Goal: Task Accomplishment & Management: Complete application form

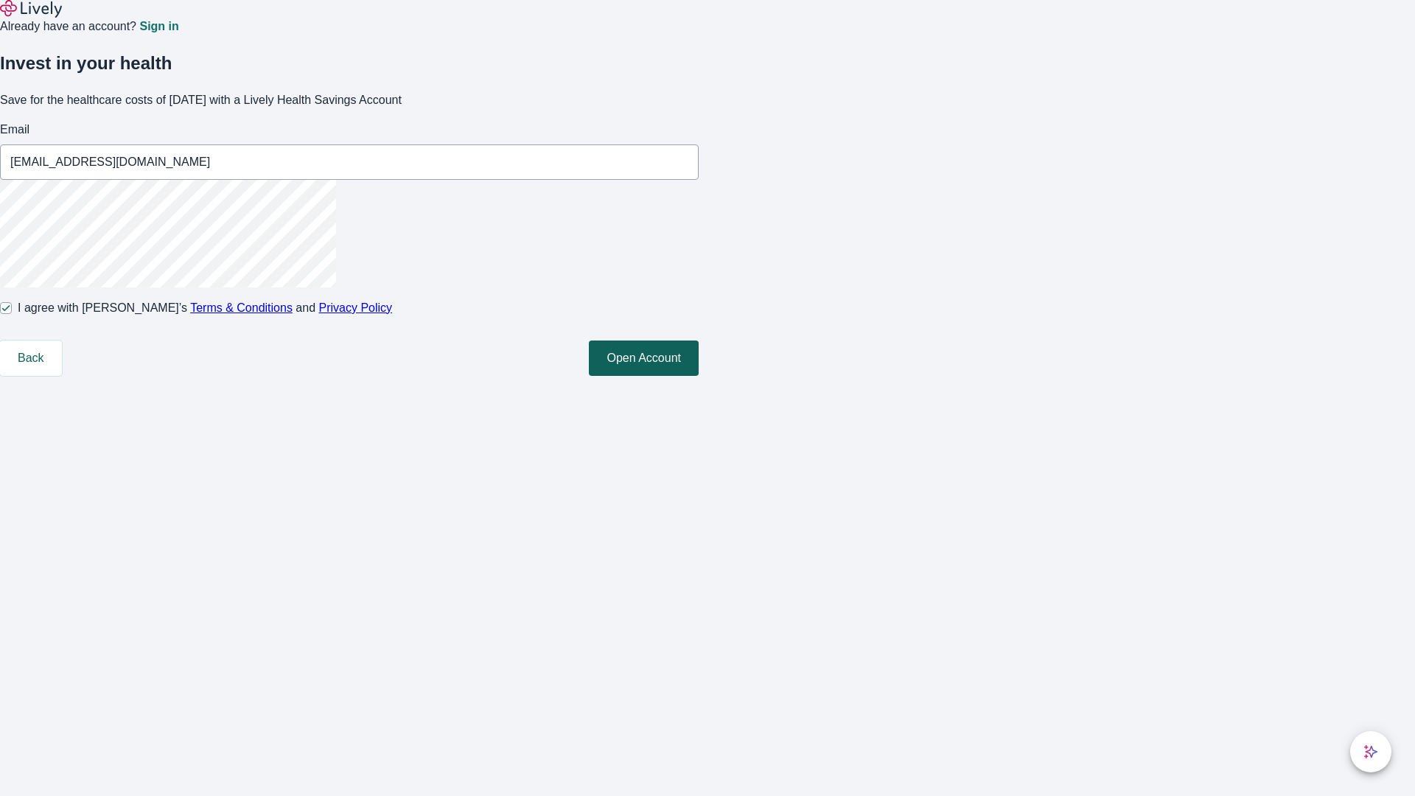
click at [699, 376] on button "Open Account" at bounding box center [644, 358] width 110 height 35
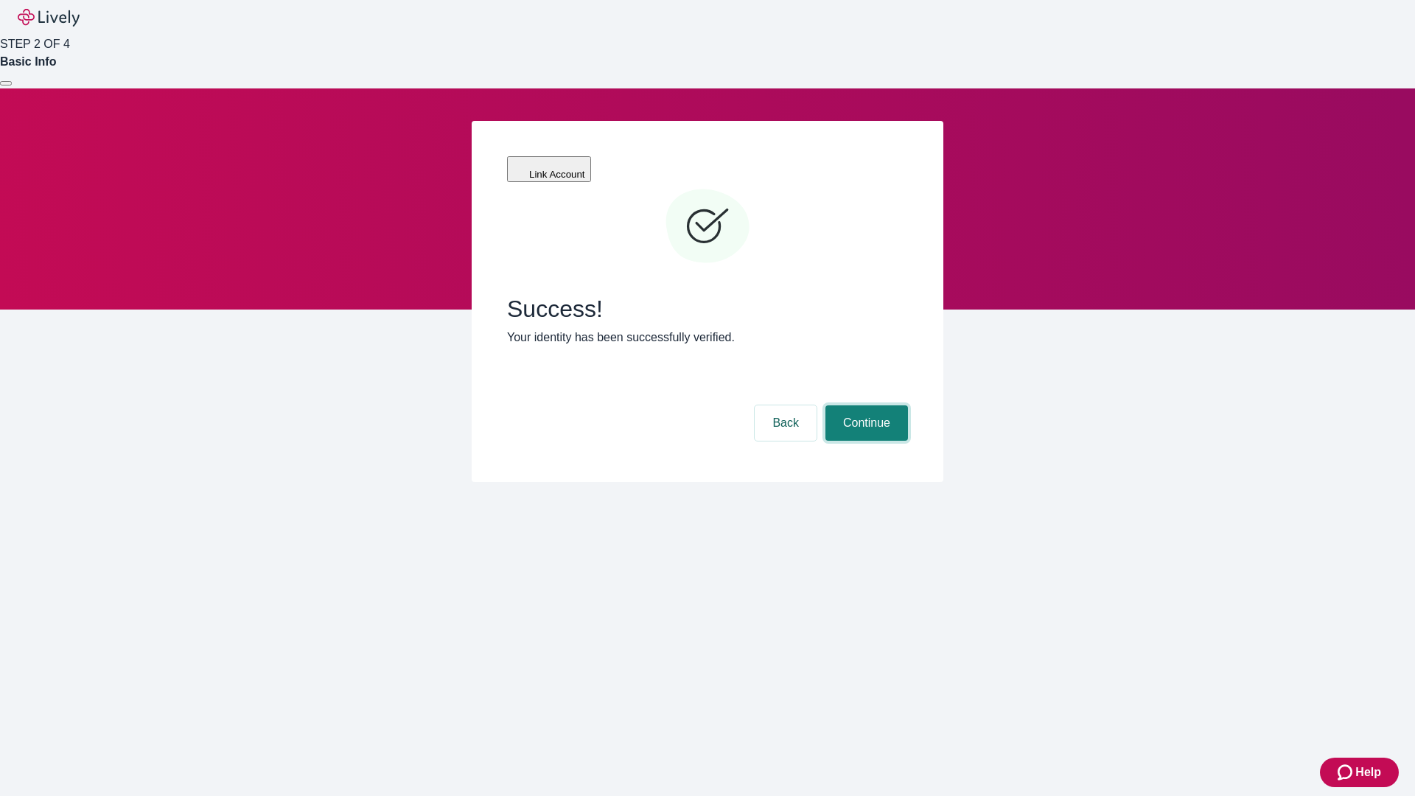
click at [865, 405] on button "Continue" at bounding box center [866, 422] width 83 height 35
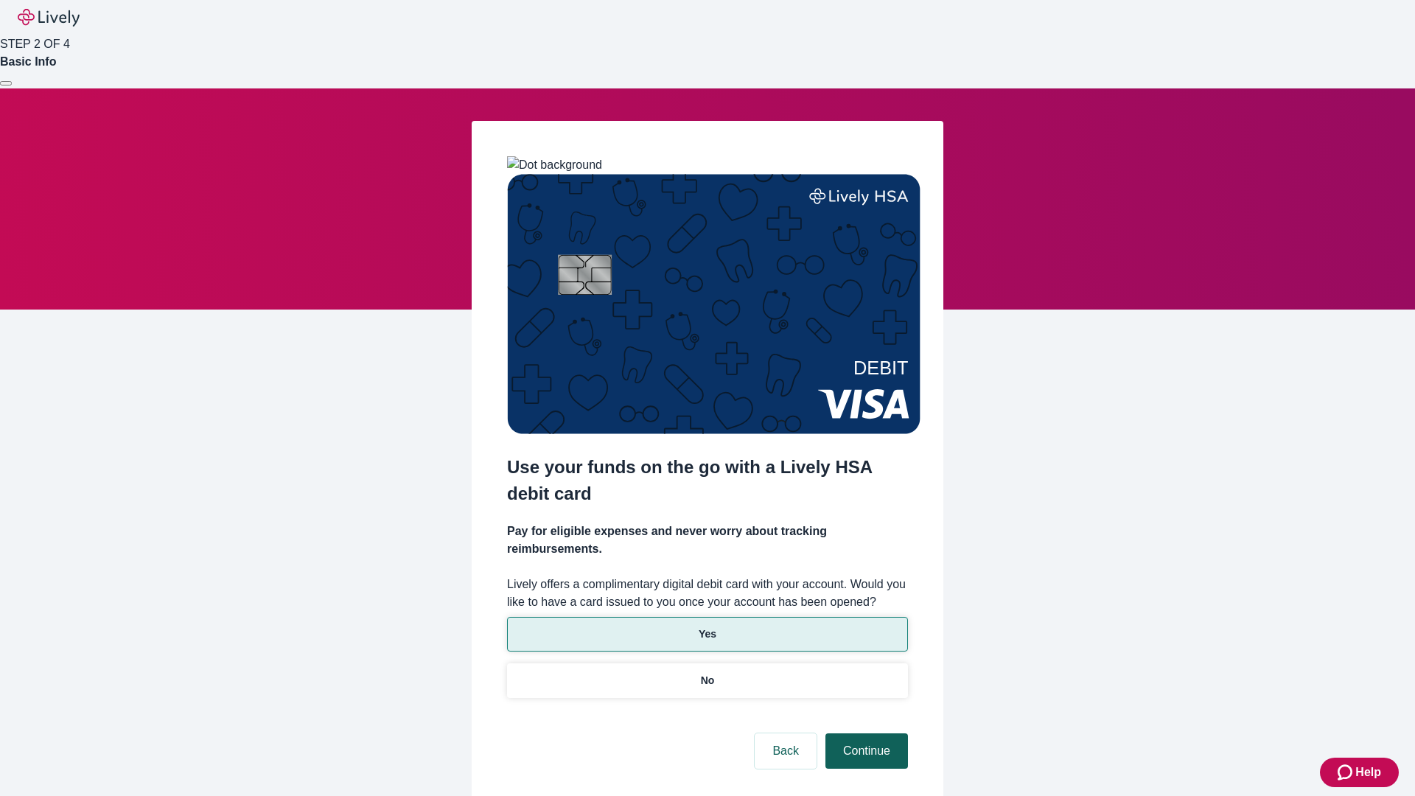
click at [707, 626] on p "Yes" at bounding box center [708, 633] width 18 height 15
click at [865, 733] on button "Continue" at bounding box center [866, 750] width 83 height 35
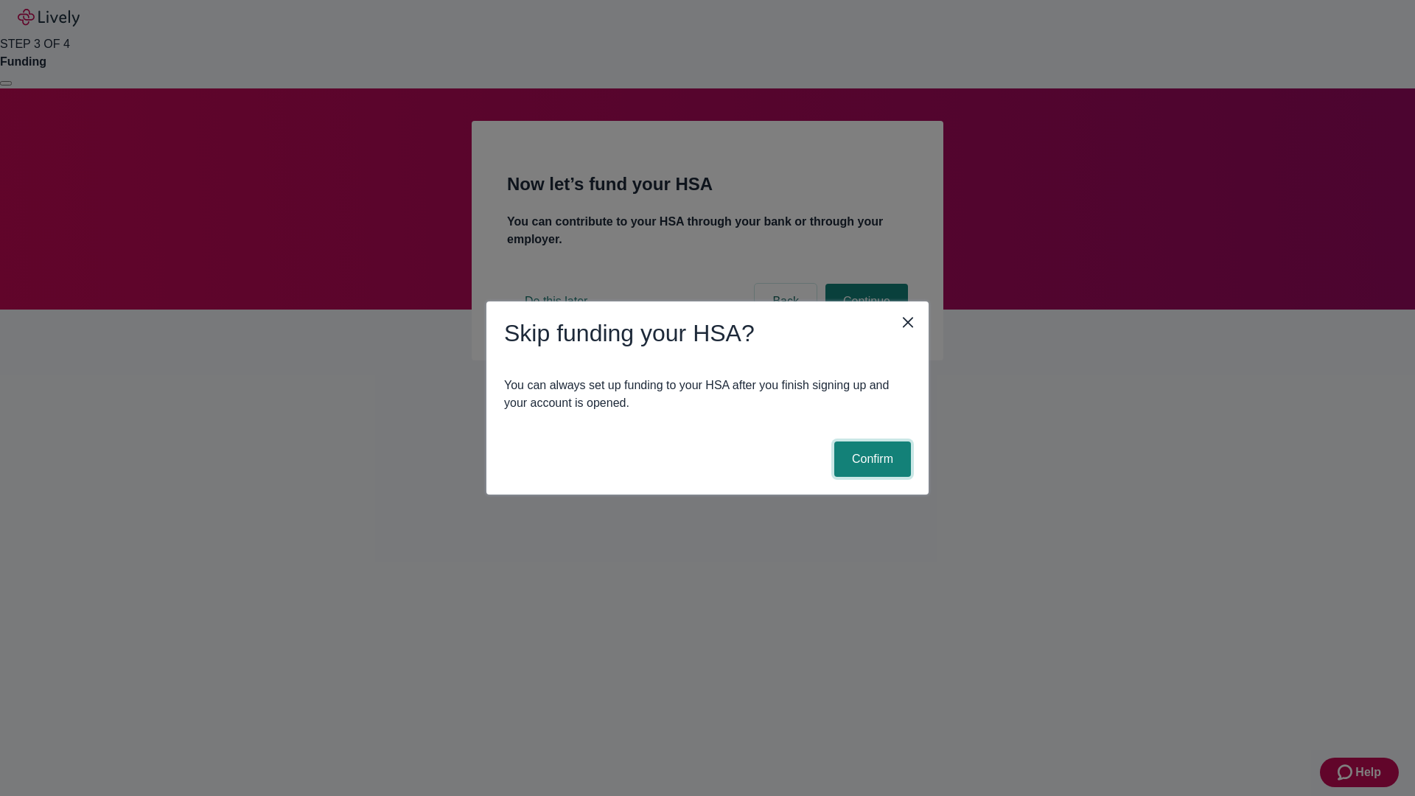
click at [870, 459] on button "Confirm" at bounding box center [872, 458] width 77 height 35
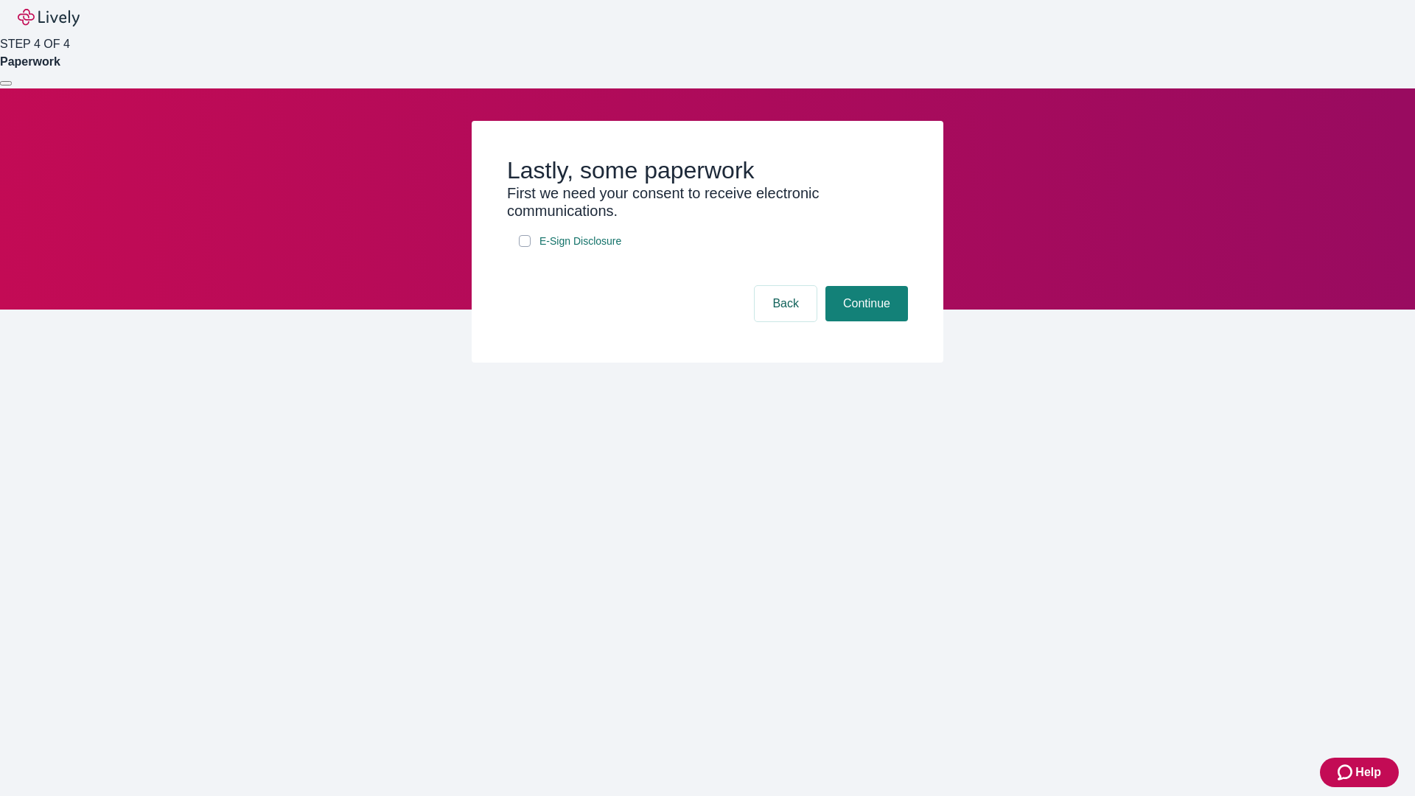
click at [525, 247] on input "E-Sign Disclosure" at bounding box center [525, 241] width 12 height 12
checkbox input "true"
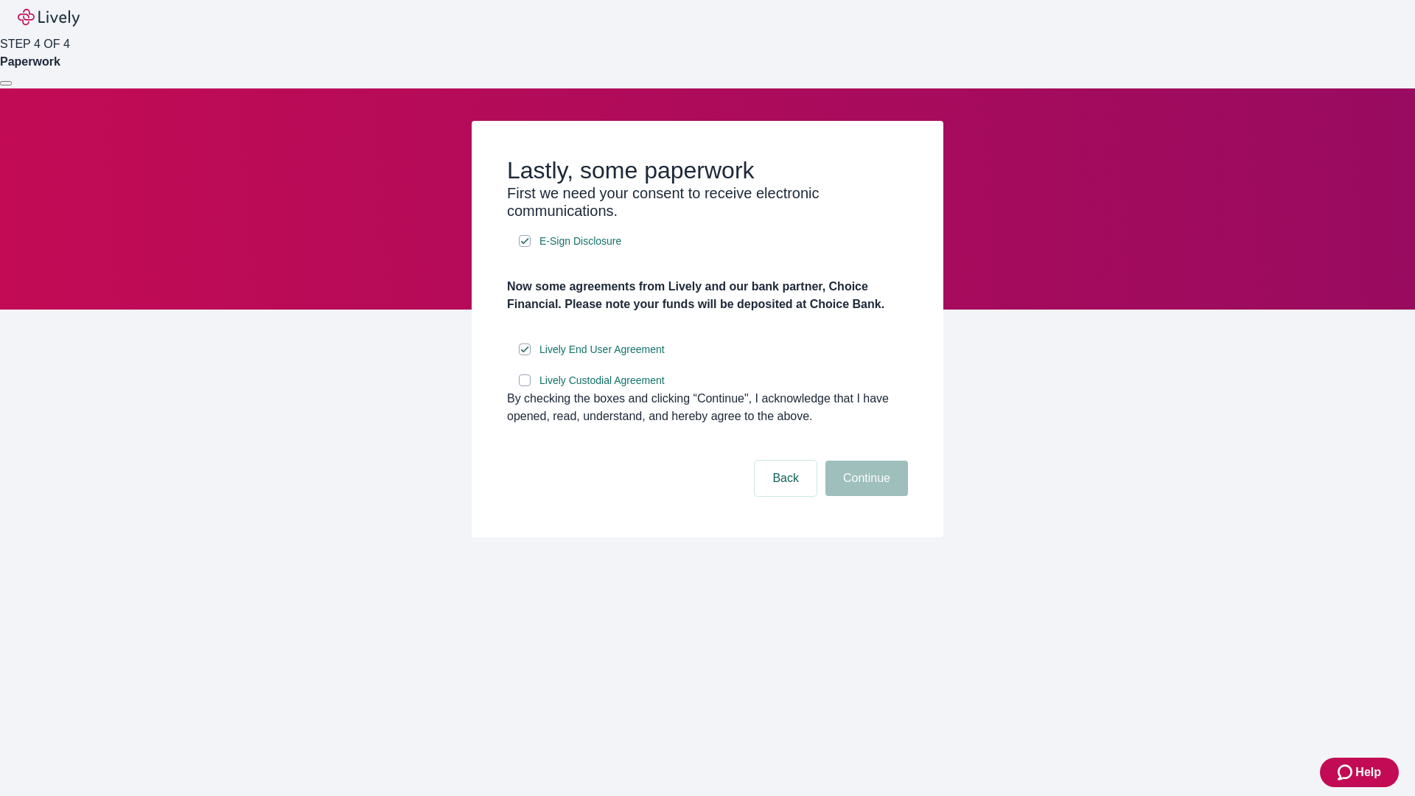
click at [525, 386] on input "Lively Custodial Agreement" at bounding box center [525, 380] width 12 height 12
checkbox input "true"
click at [865, 496] on button "Continue" at bounding box center [866, 478] width 83 height 35
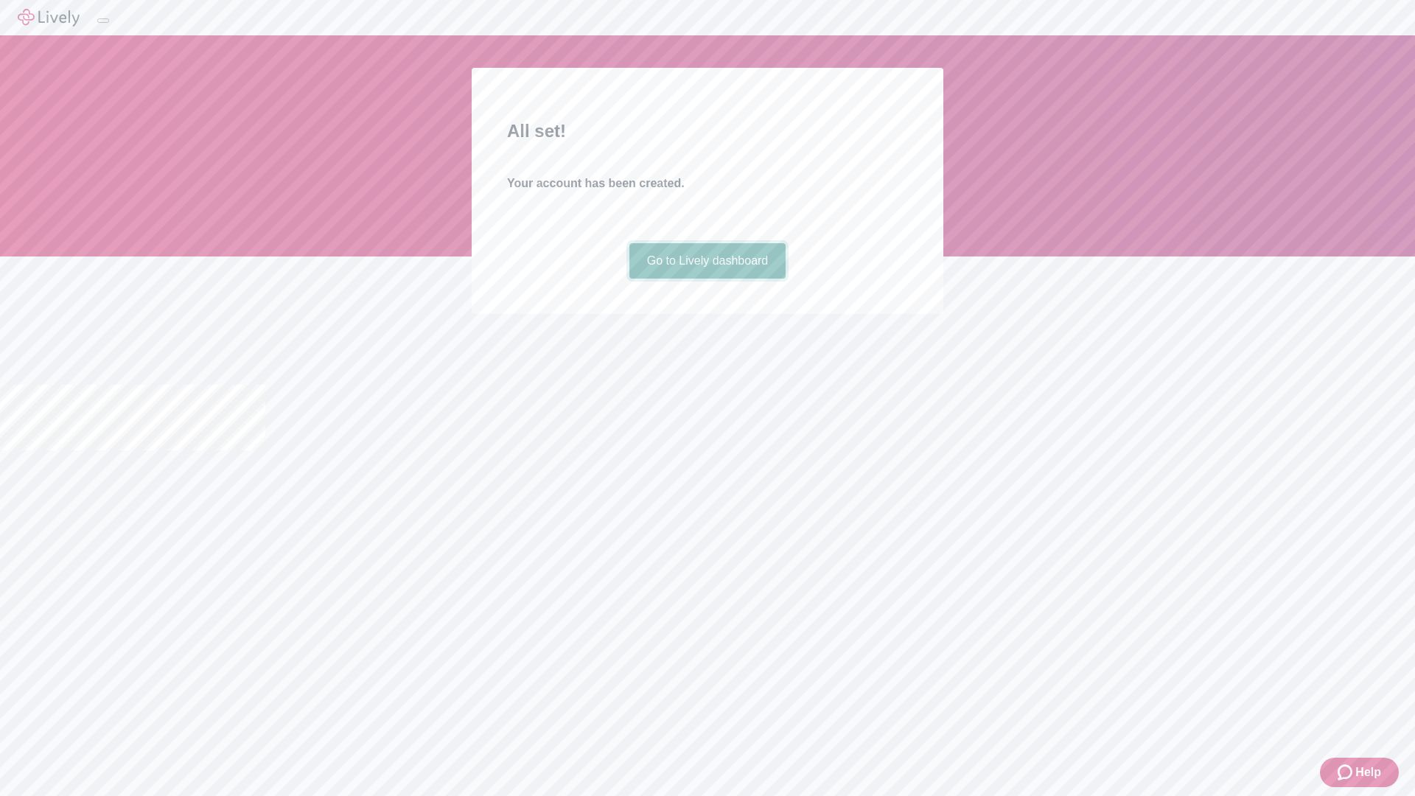
click at [707, 279] on link "Go to Lively dashboard" at bounding box center [707, 260] width 157 height 35
